Goal: Task Accomplishment & Management: Complete application form

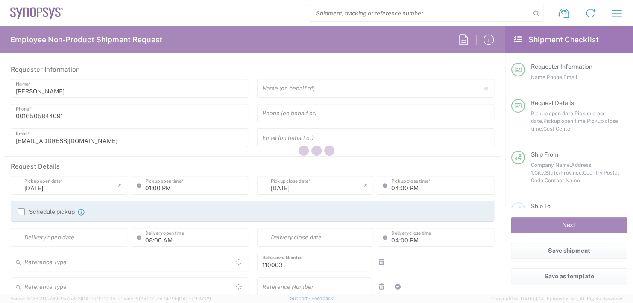
type input "Department"
type input "US01, FAC, MV/SV Fac 110003"
type input "[GEOGRAPHIC_DATA]"
type input "Delivered at Place"
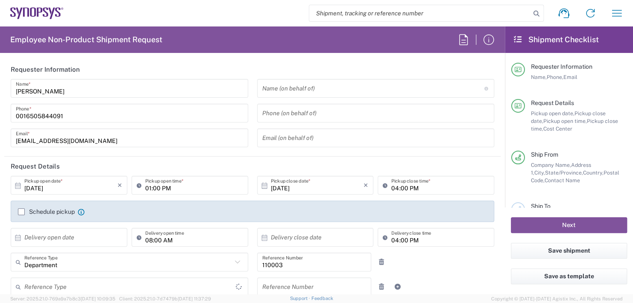
type input "[US_STATE]"
type input "[GEOGRAPHIC_DATA]"
type input "Headquarters USSV"
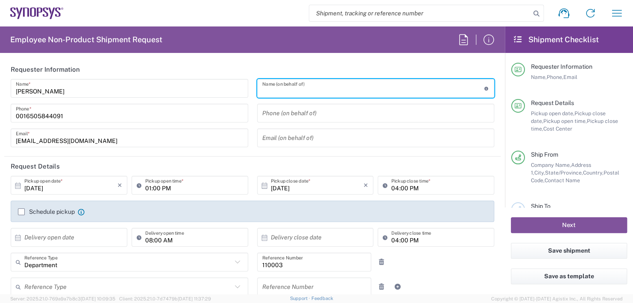
drag, startPoint x: 282, startPoint y: 88, endPoint x: 286, endPoint y: 87, distance: 4.4
click at [284, 88] on input "text" at bounding box center [373, 88] width 222 height 15
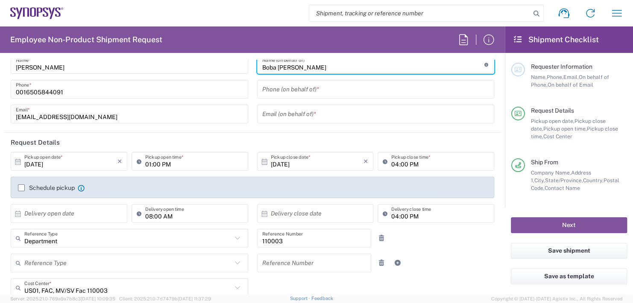
scroll to position [85, 0]
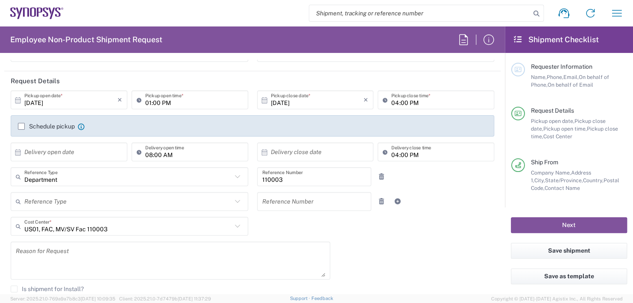
type input "Boba [PERSON_NAME]"
click at [186, 101] on input "01:00 PM" at bounding box center [194, 100] width 98 height 15
type input "0"
type input "02:30 PM"
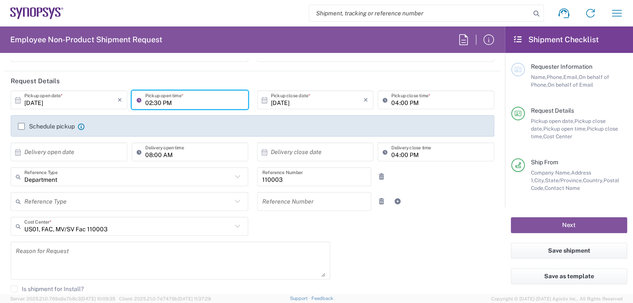
click at [419, 101] on input "04:00 PM" at bounding box center [440, 100] width 98 height 15
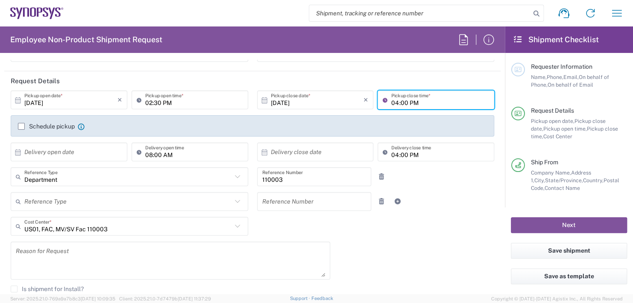
click at [419, 101] on input "04:00 PM" at bounding box center [440, 100] width 98 height 15
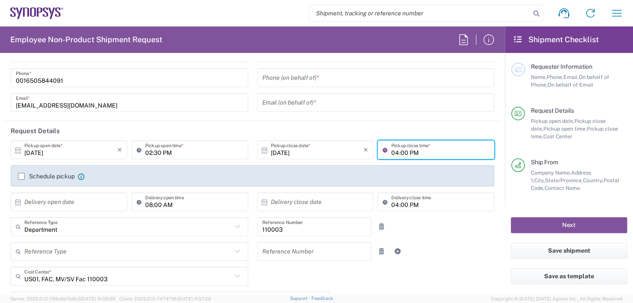
scroll to position [0, 0]
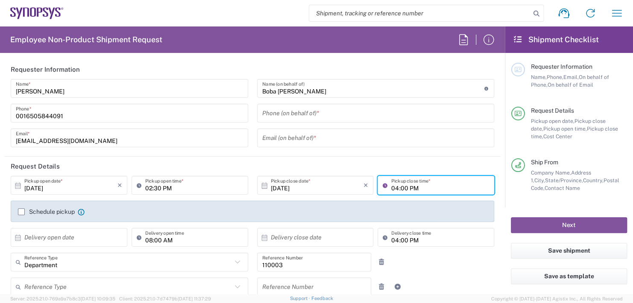
click at [419, 182] on input "04:00 PM" at bounding box center [440, 185] width 98 height 15
type input "0"
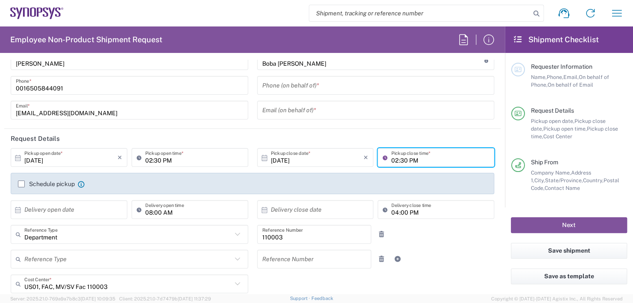
scroll to position [85, 0]
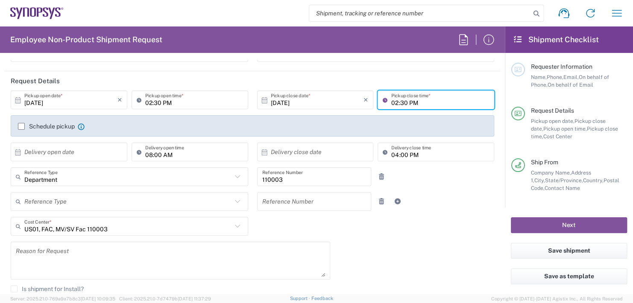
type input "02:30 PM"
click at [57, 151] on input "text" at bounding box center [70, 152] width 93 height 15
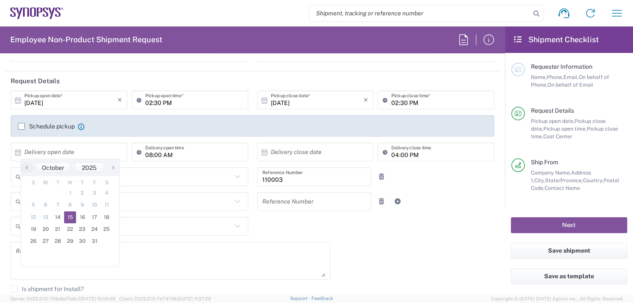
click at [72, 215] on span "15" at bounding box center [70, 217] width 12 height 12
type input "[DATE]"
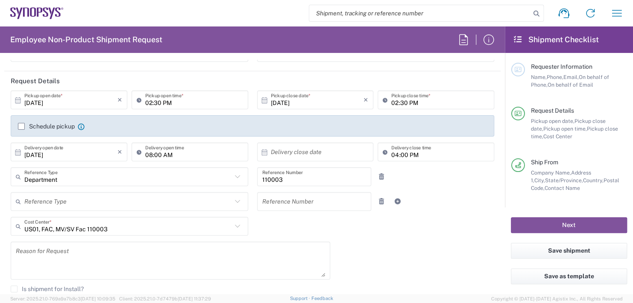
click at [175, 151] on input "08:00 AM" at bounding box center [194, 152] width 98 height 15
click at [173, 149] on input ":00 AM" at bounding box center [194, 152] width 98 height 15
type input ":"
type input "11:00 AM"
click at [312, 146] on input "text" at bounding box center [317, 152] width 93 height 15
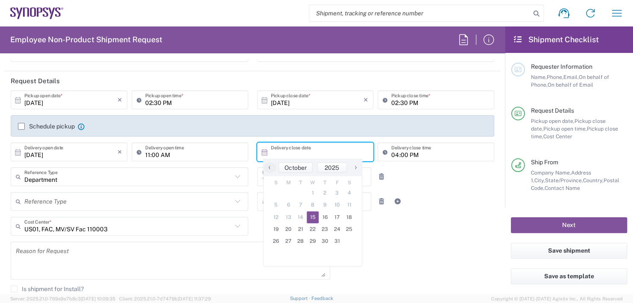
click at [313, 216] on span "15" at bounding box center [313, 217] width 12 height 12
type input "[DATE]"
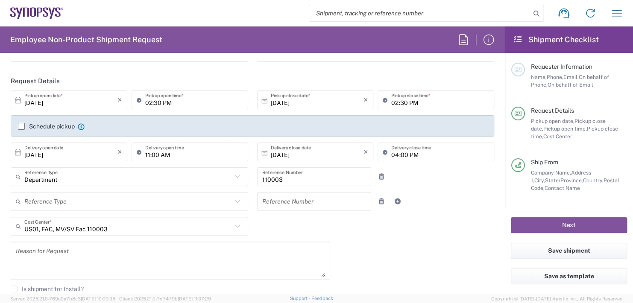
click at [416, 149] on input "04:00 PM" at bounding box center [440, 152] width 98 height 15
click at [433, 145] on input "04:00 PM" at bounding box center [440, 152] width 98 height 15
type input "0"
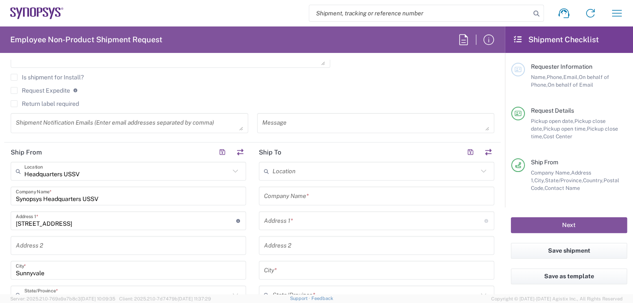
scroll to position [342, 0]
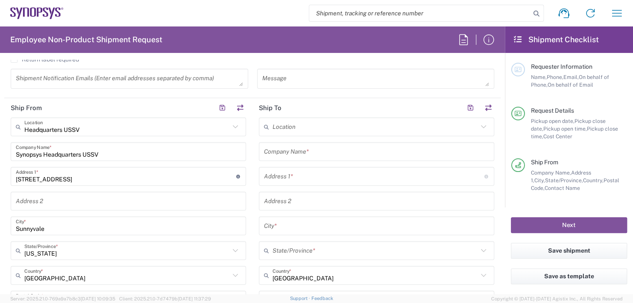
type input "11:00 AM"
click at [291, 150] on input "text" at bounding box center [376, 151] width 225 height 15
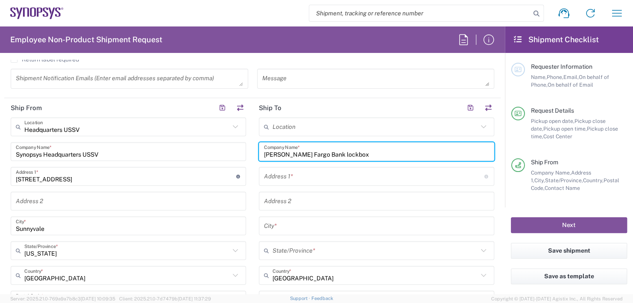
click at [313, 150] on input "[PERSON_NAME] Fargo Bank lockbox" at bounding box center [376, 151] width 225 height 15
type input "[PERSON_NAME] Fargo Bank Lockbox"
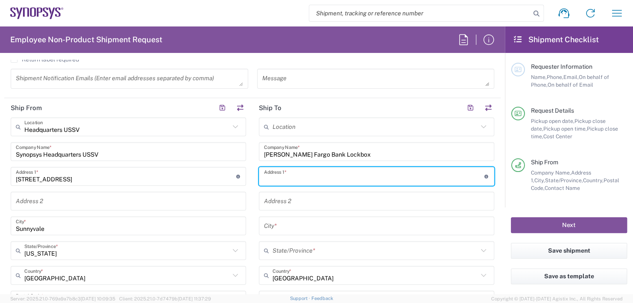
click at [278, 172] on input "text" at bounding box center [374, 176] width 220 height 15
click at [295, 173] on input "[STREET_ADDRESS]" at bounding box center [374, 176] width 220 height 15
click at [293, 175] on input "[STREET_ADDRESS]" at bounding box center [374, 176] width 220 height 15
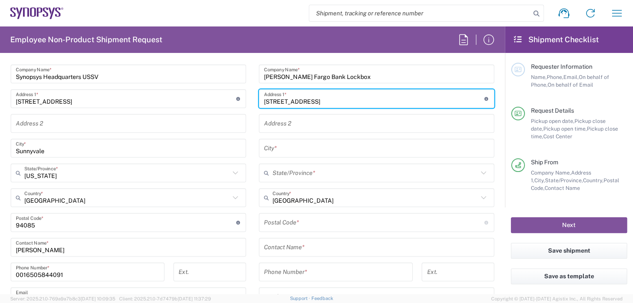
scroll to position [435, 0]
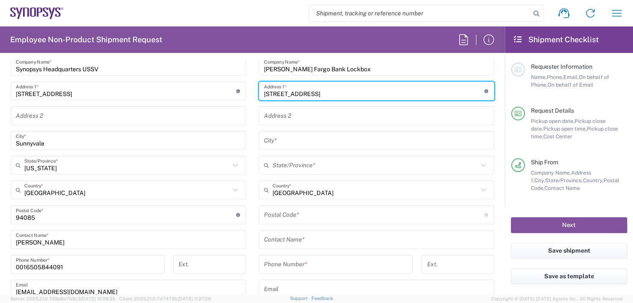
type input "[STREET_ADDRESS]"
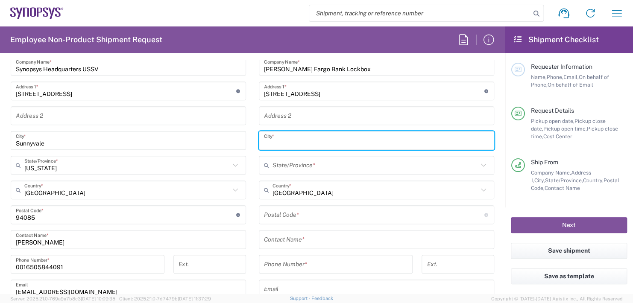
click at [271, 138] on input "text" at bounding box center [376, 140] width 225 height 15
type input "El Monte,"
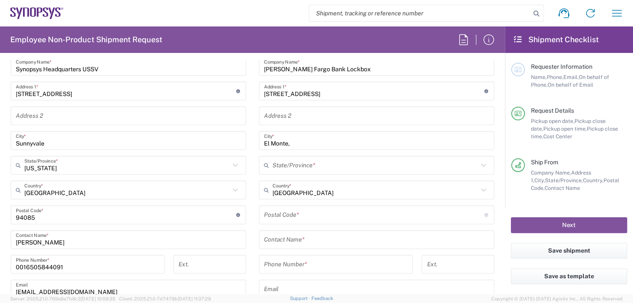
click at [266, 168] on icon at bounding box center [268, 165] width 9 height 14
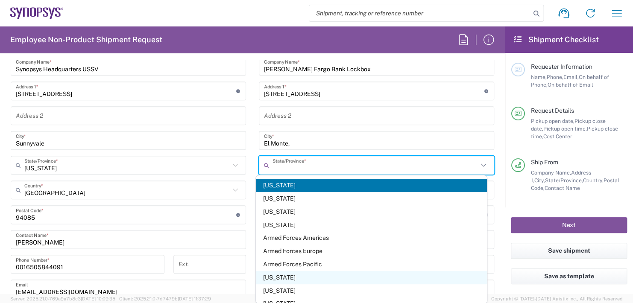
click at [278, 277] on span "[US_STATE]" at bounding box center [371, 277] width 231 height 13
type input "[US_STATE]"
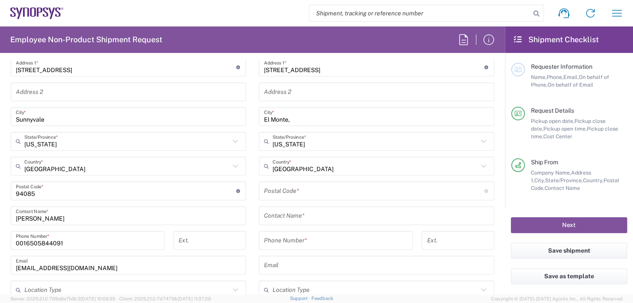
scroll to position [477, 0]
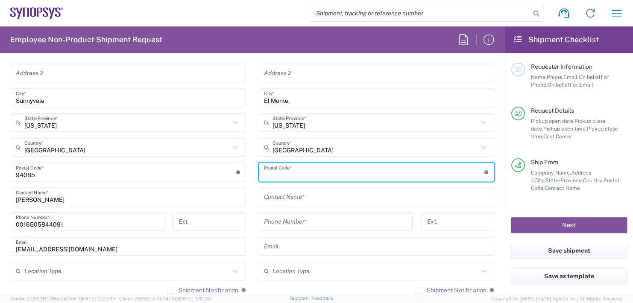
click at [286, 168] on input "undefined" at bounding box center [374, 172] width 220 height 15
type input "91731"
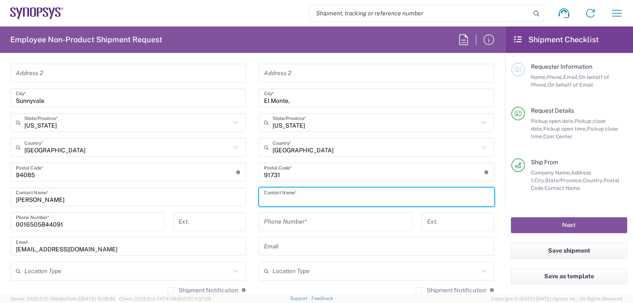
click at [289, 193] on input "text" at bounding box center [376, 197] width 225 height 15
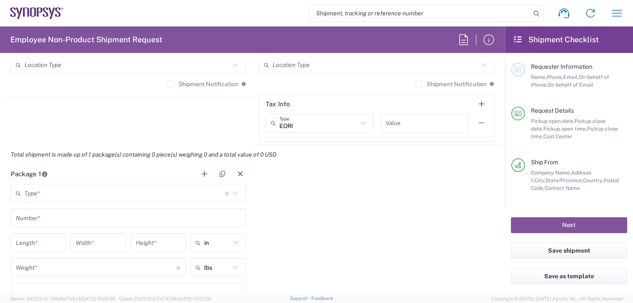
scroll to position [691, 0]
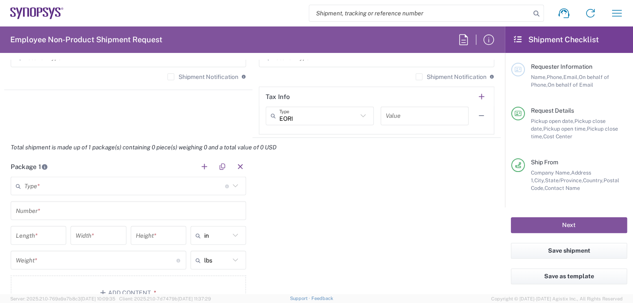
type input "Synopsys Inc. 3175612"
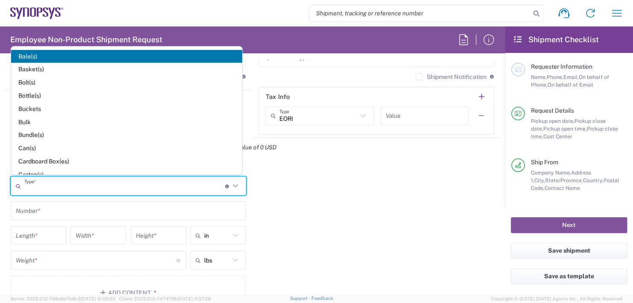
click at [44, 184] on input "text" at bounding box center [124, 185] width 201 height 15
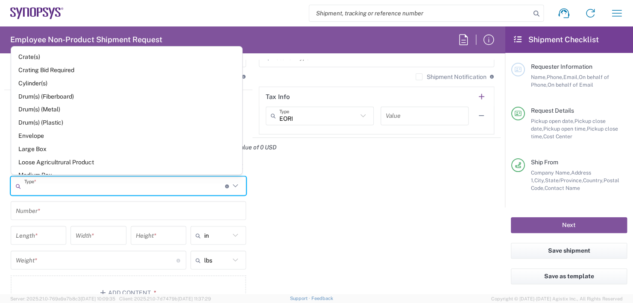
scroll to position [171, 0]
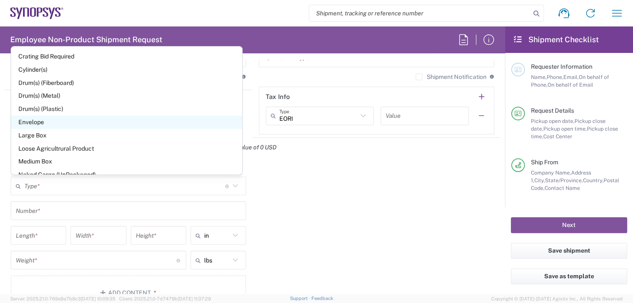
click at [35, 124] on span "Envelope" at bounding box center [126, 122] width 231 height 13
type input "Envelope"
type input "1"
type input "9.5"
type input "12.5"
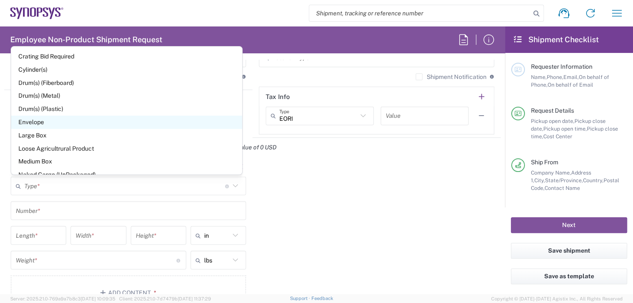
type input "0.25"
type input "1"
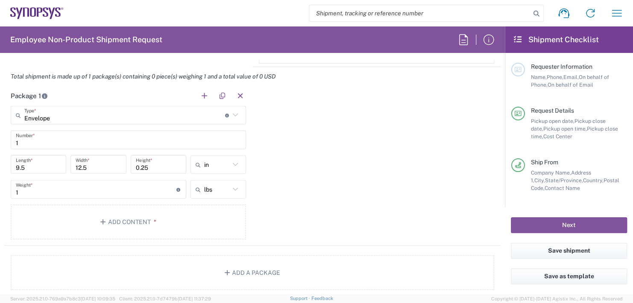
scroll to position [776, 0]
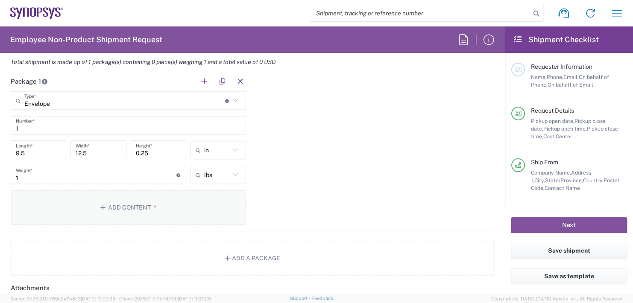
click at [129, 206] on button "Add Content *" at bounding box center [128, 207] width 235 height 35
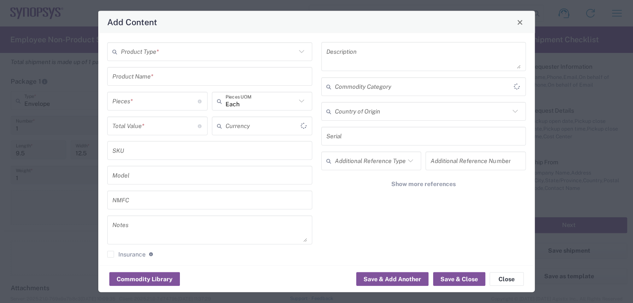
type input "US Dollar"
click at [168, 51] on input "text" at bounding box center [208, 51] width 175 height 15
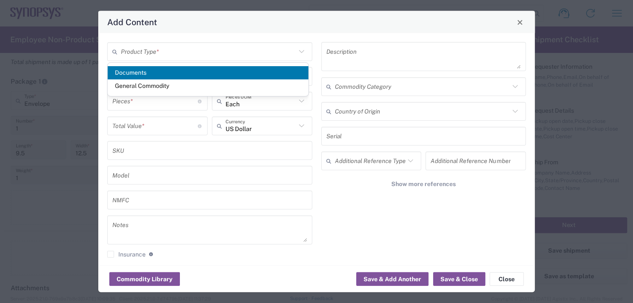
click at [132, 71] on span "Documents" at bounding box center [208, 72] width 201 height 13
type input "Documents"
type input "1"
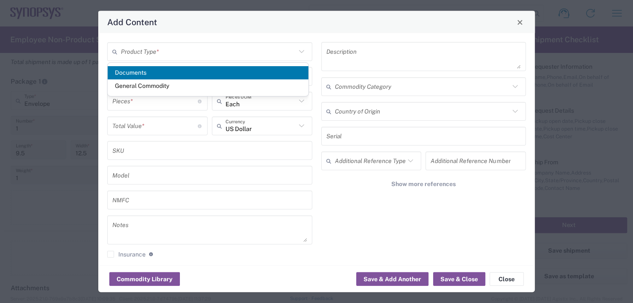
type textarea "Documents"
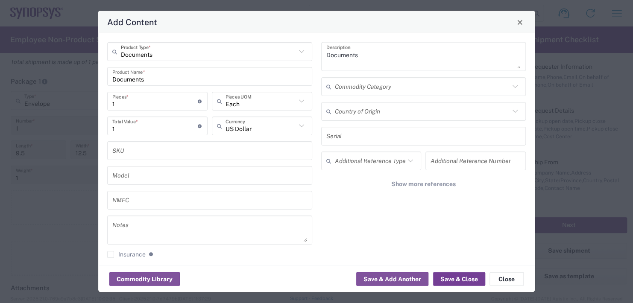
click at [458, 281] on button "Save & Close" at bounding box center [459, 279] width 52 height 14
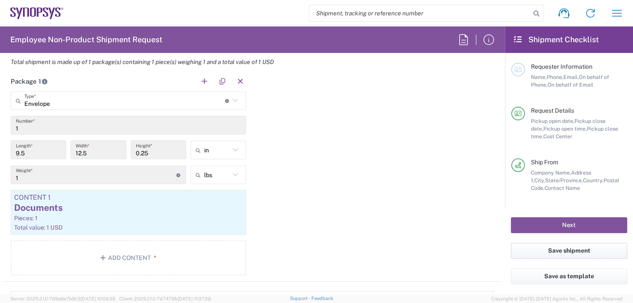
click at [569, 250] on button "Save shipment" at bounding box center [569, 251] width 116 height 16
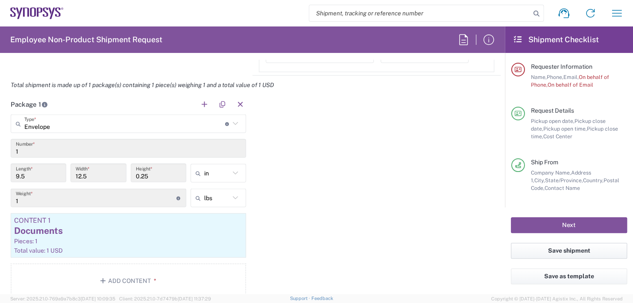
scroll to position [799, 0]
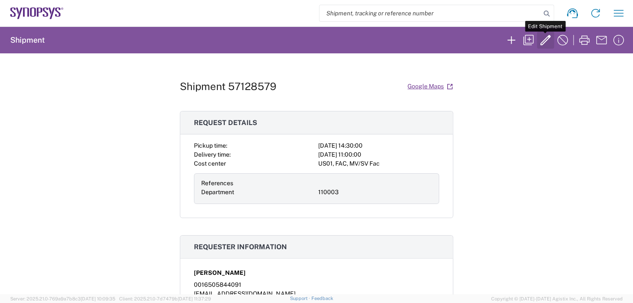
click at [547, 38] on icon "button" at bounding box center [545, 40] width 14 height 14
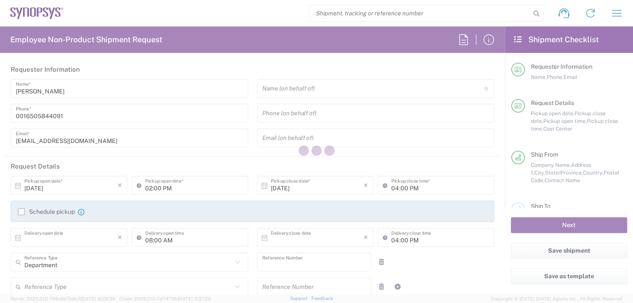
type input "02:30 PM"
type input "[DATE]"
type input "11:00 AM"
type input "[DATE]"
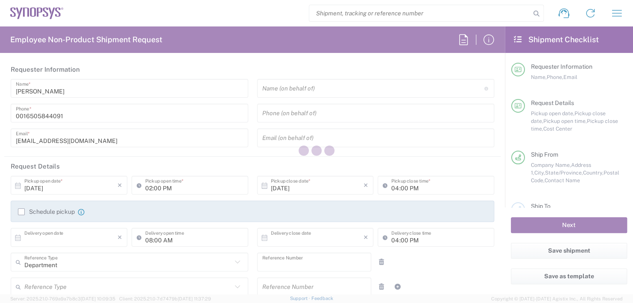
type input "11:00 AM"
type input "110003"
type textarea "[EMAIL_ADDRESS][DOMAIN_NAME]"
type input "Headquarters USSV"
type input "Synopsys Headquarters USSV"
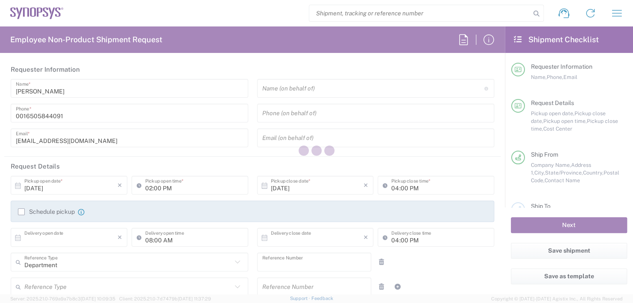
type input "[STREET_ADDRESS]"
type input "Sunnyvale"
type input "94085"
type input "[PERSON_NAME]"
type input "0016505844091"
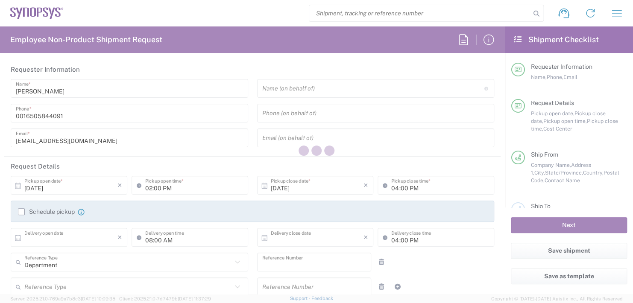
type input "[EMAIL_ADDRESS][DOMAIN_NAME]"
type input "[PERSON_NAME] Fargo Bank Lockbox"
type input "[STREET_ADDRESS]"
type input "El Monte,"
type input "91731"
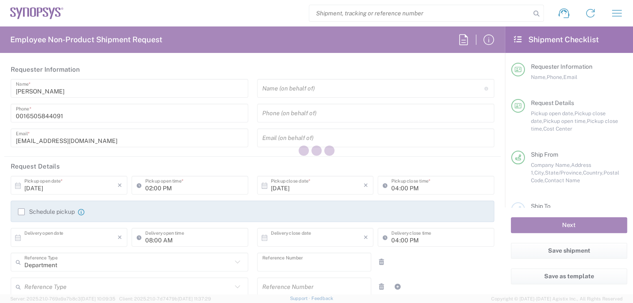
type input "Synopsys Inc. 3175612"
type input "[US_STATE]"
type input "Envelope"
type input "US01, FAC, MV/SV Fac 110003"
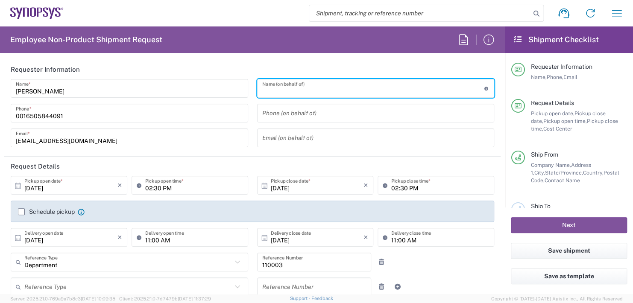
click at [315, 87] on input "text" at bounding box center [373, 88] width 222 height 15
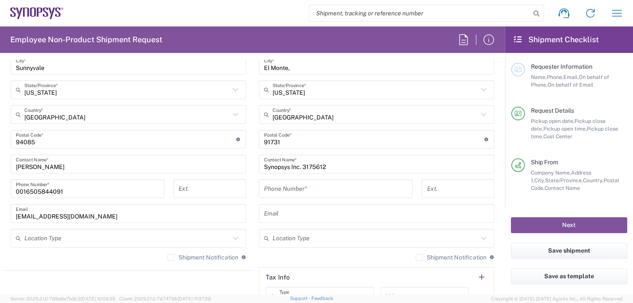
scroll to position [555, 0]
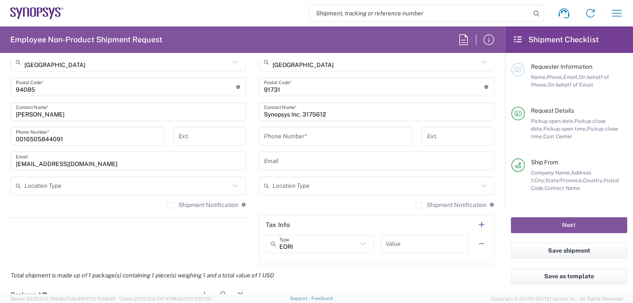
type input "Boba [PERSON_NAME]"
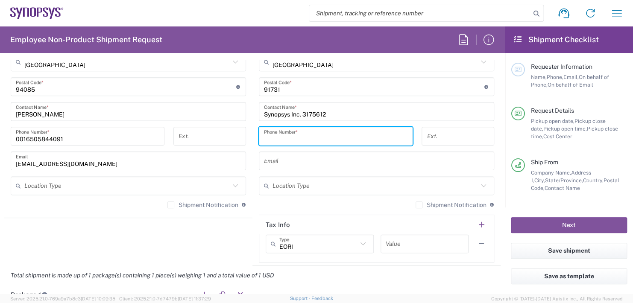
click at [265, 131] on input "tel" at bounding box center [335, 136] width 143 height 15
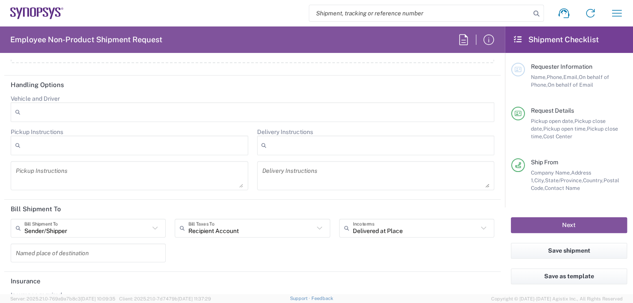
scroll to position [1080, 0]
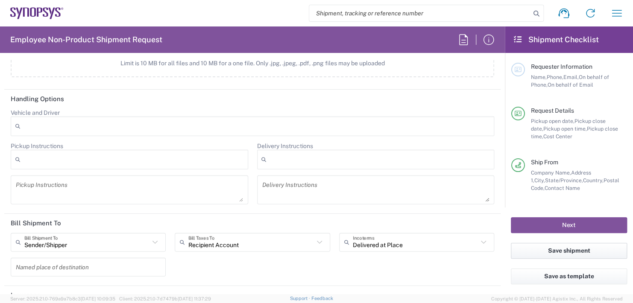
type input "[PHONE_NUMBER]"
click at [562, 252] on button "Save shipment" at bounding box center [569, 251] width 116 height 16
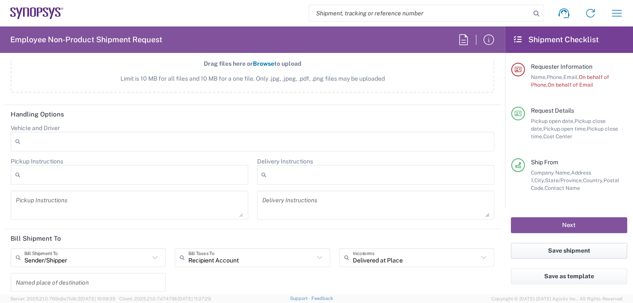
scroll to position [1095, 0]
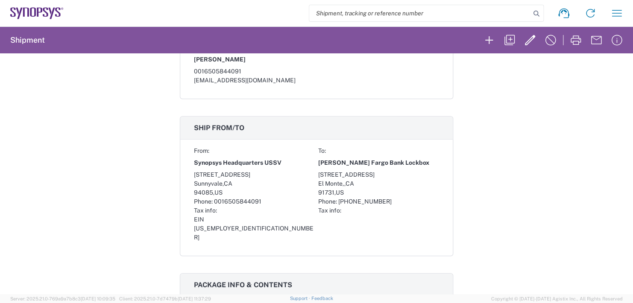
scroll to position [213, 0]
